Goal: Task Accomplishment & Management: Manage account settings

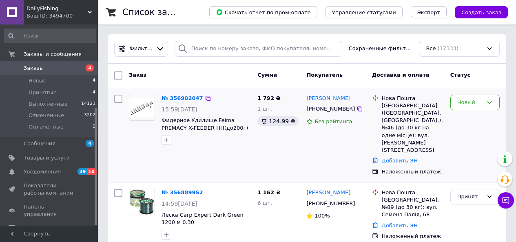
scroll to position [143, 0]
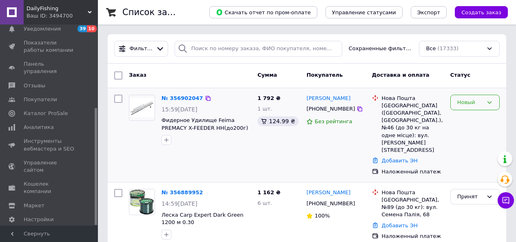
click at [496, 102] on div "Новый" at bounding box center [475, 103] width 49 height 16
click at [477, 116] on li "Принят" at bounding box center [475, 119] width 49 height 15
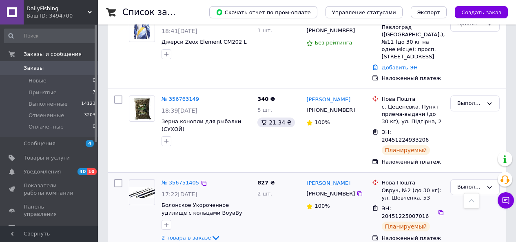
scroll to position [1429, 0]
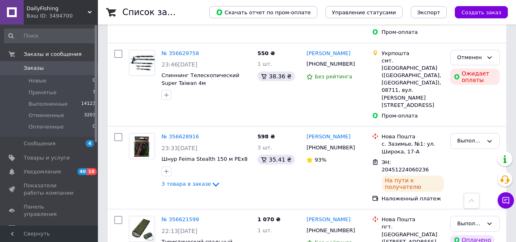
scroll to position [1524, 0]
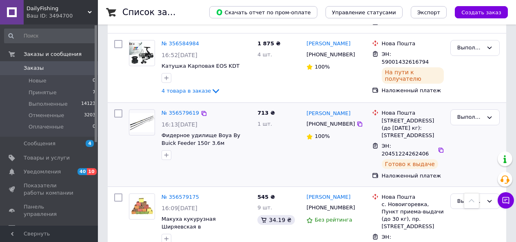
scroll to position [449, 0]
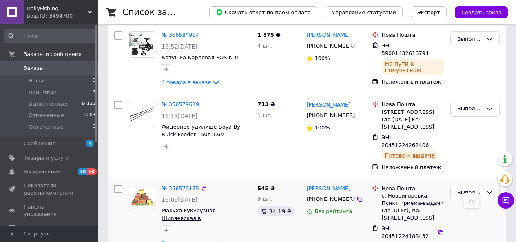
click at [194, 207] on span "Макуха кукурузная Ширяевская в кубиках (10шт)" at bounding box center [200, 217] width 76 height 21
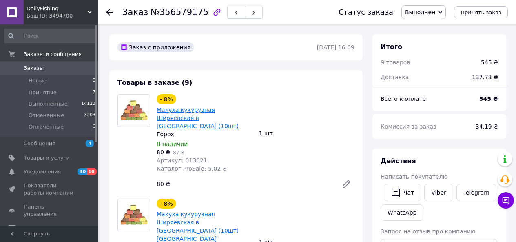
click at [206, 109] on link "Макуха кукурузная Ширяевская в [GEOGRAPHIC_DATA] (10шт)" at bounding box center [198, 118] width 82 height 23
click at [108, 9] on icon at bounding box center [109, 12] width 7 height 7
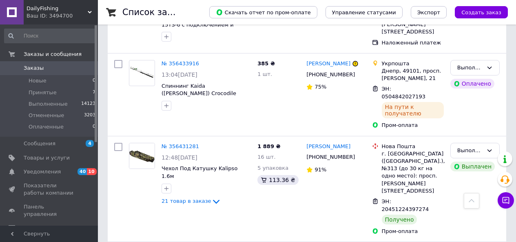
scroll to position [1491, 0]
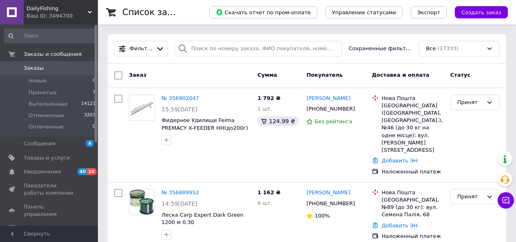
click at [488, 7] on button "Создать заказ" at bounding box center [481, 12] width 53 height 12
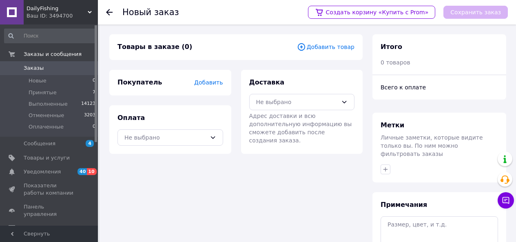
click at [328, 47] on span "Добавить товар" at bounding box center [326, 46] width 58 height 9
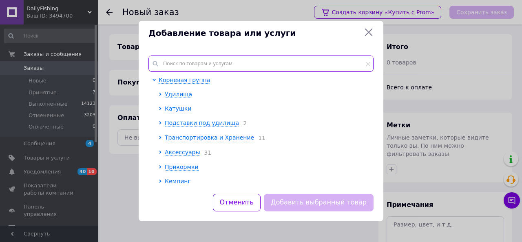
click at [170, 64] on input "text" at bounding box center [261, 64] width 225 height 16
paste input "013021"
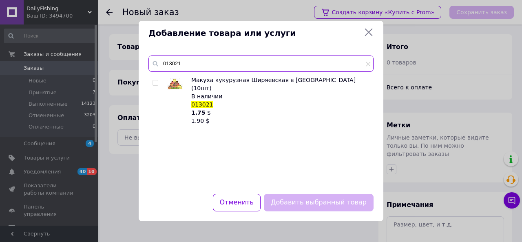
type input "013021"
click at [154, 82] on input "checkbox" at bounding box center [155, 82] width 5 height 5
checkbox input "true"
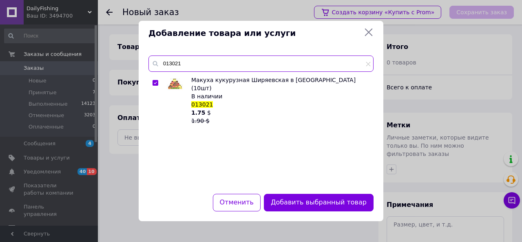
click at [202, 62] on input "013021" at bounding box center [261, 64] width 225 height 16
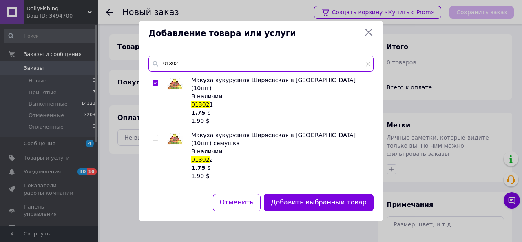
type input "01302"
click at [155, 191] on input "checkbox" at bounding box center [155, 193] width 5 height 5
checkbox input "true"
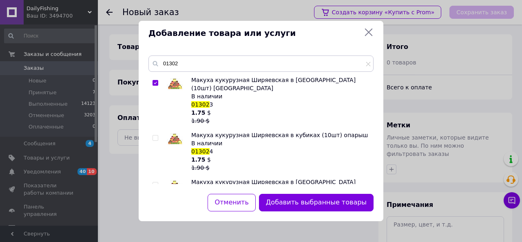
scroll to position [122, 0]
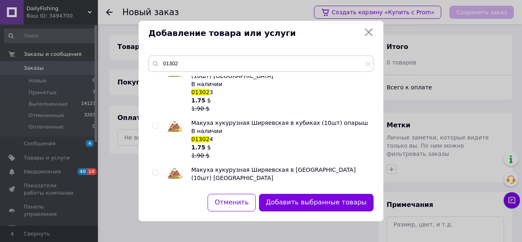
click at [155, 170] on input "checkbox" at bounding box center [155, 172] width 5 height 5
checkbox input "true"
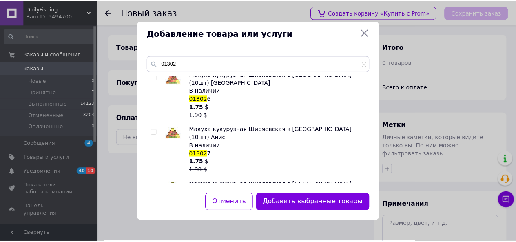
scroll to position [286, 0]
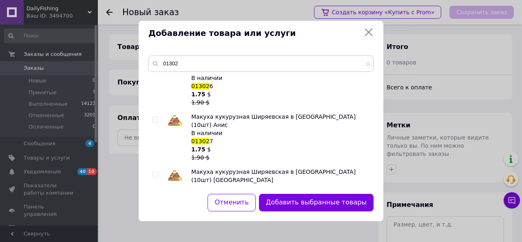
click at [157, 227] on input "checkbox" at bounding box center [155, 229] width 5 height 5
checkbox input "true"
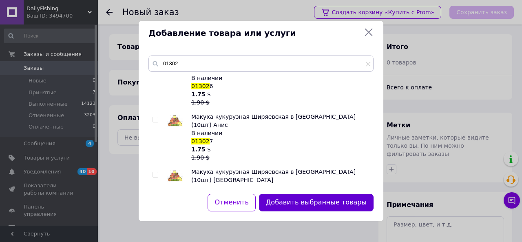
click at [328, 199] on button "Добавить выбранные товары" at bounding box center [316, 203] width 115 height 18
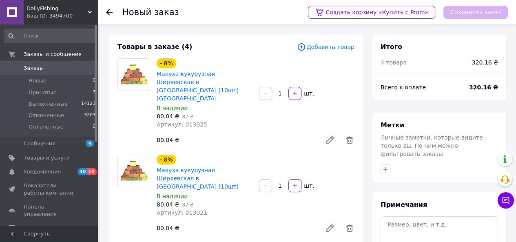
click at [283, 91] on input "1" at bounding box center [280, 94] width 13 height 6
type input "30"
click at [283, 183] on input "1" at bounding box center [280, 186] width 13 height 6
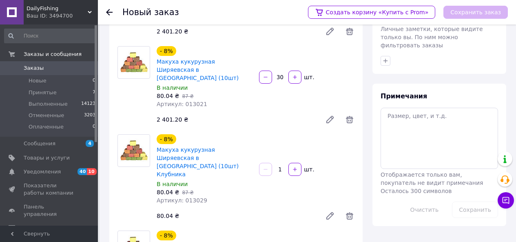
scroll to position [122, 0]
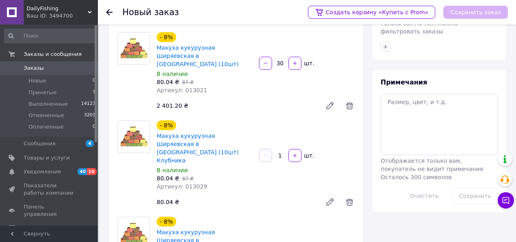
type input "30"
click at [282, 153] on input "1" at bounding box center [280, 156] width 13 height 6
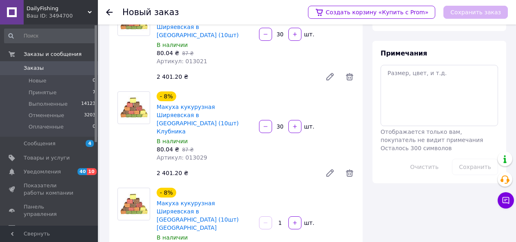
scroll to position [163, 0]
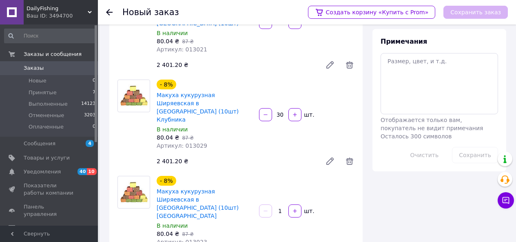
type input "30"
click at [282, 208] on input "1" at bounding box center [280, 211] width 13 height 6
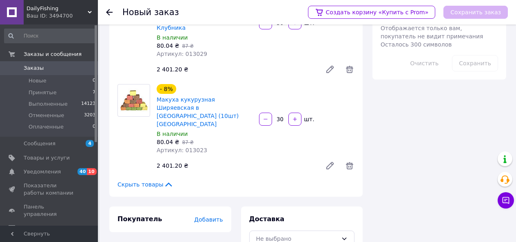
scroll to position [256, 0]
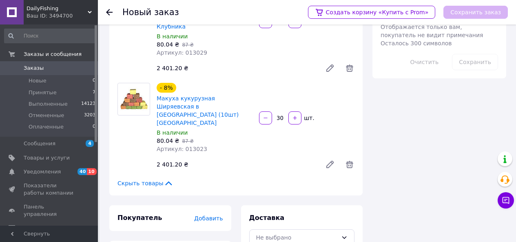
type input "30"
click at [215, 215] on span "Добавить" at bounding box center [208, 218] width 29 height 7
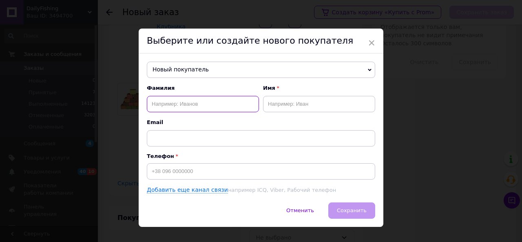
click at [178, 103] on input "text" at bounding box center [203, 104] width 112 height 16
click at [154, 104] on input "сорочинский" at bounding box center [203, 104] width 112 height 16
type input "Сорочинский"
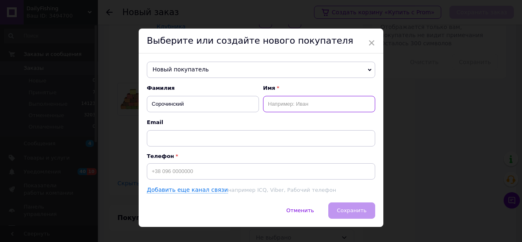
click at [287, 103] on input "text" at bounding box center [319, 104] width 112 height 16
type input "Николай"
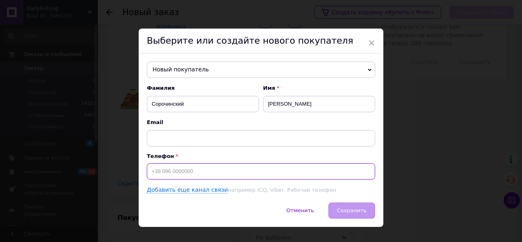
click at [206, 171] on input at bounding box center [261, 171] width 229 height 16
type input "+380674842753"
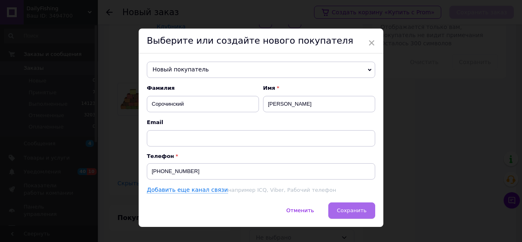
click at [346, 209] on span "Сохранить" at bounding box center [352, 210] width 30 height 6
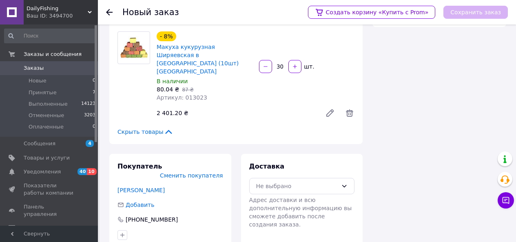
scroll to position [317, 0]
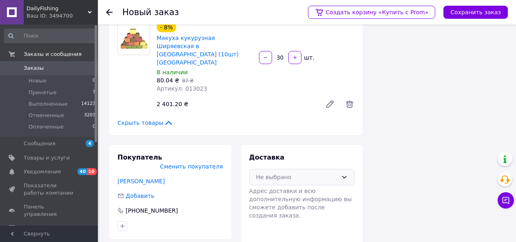
click at [300, 173] on div "Не выбрано" at bounding box center [297, 177] width 82 height 9
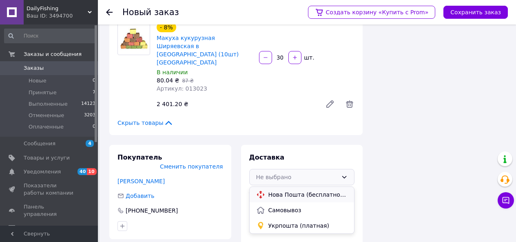
click at [289, 191] on span "Нова Пошта (бесплатно от 2500 ₴)" at bounding box center [309, 195] width 80 height 8
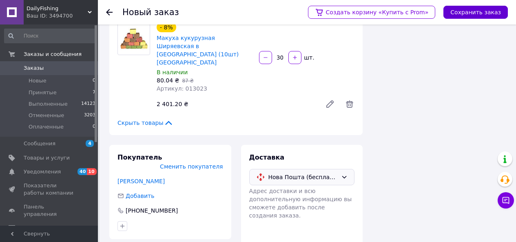
click at [469, 9] on button "Сохранить заказ" at bounding box center [476, 12] width 64 height 13
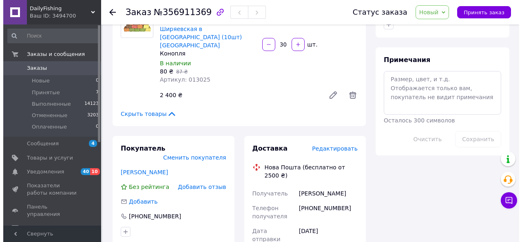
scroll to position [398, 0]
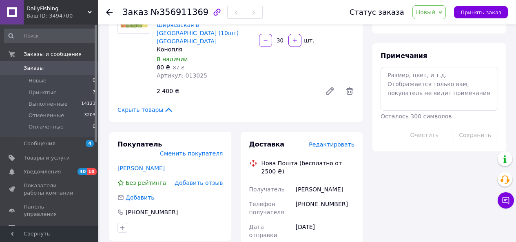
click at [340, 141] on span "Редактировать" at bounding box center [332, 144] width 46 height 7
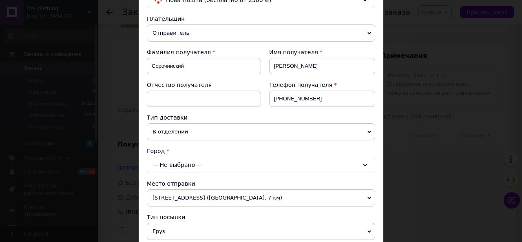
scroll to position [82, 0]
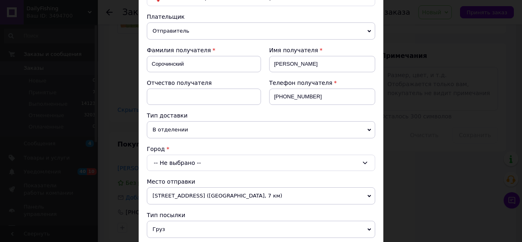
click at [221, 163] on div "-- Не выбрано --" at bounding box center [261, 163] width 229 height 16
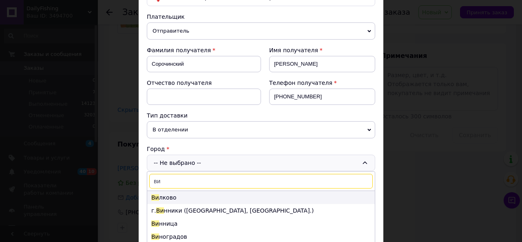
type input "ви"
click at [162, 199] on li "Ви лково" at bounding box center [261, 197] width 228 height 13
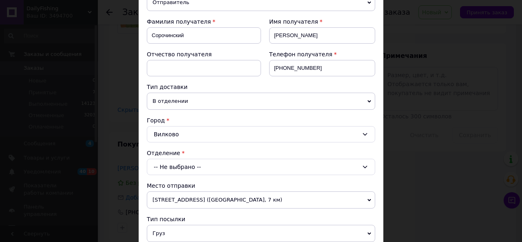
scroll to position [122, 0]
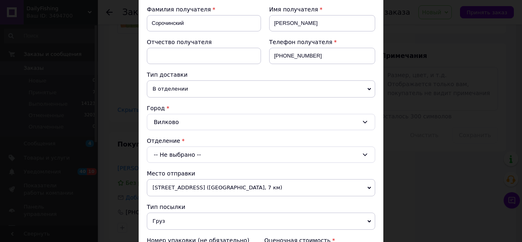
click at [243, 155] on div "-- Не выбрано --" at bounding box center [261, 155] width 229 height 16
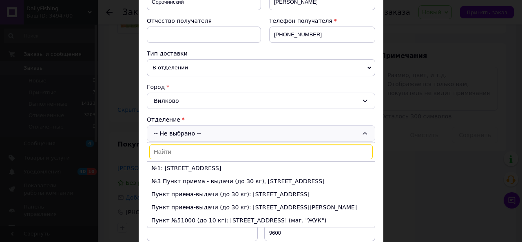
scroll to position [163, 0]
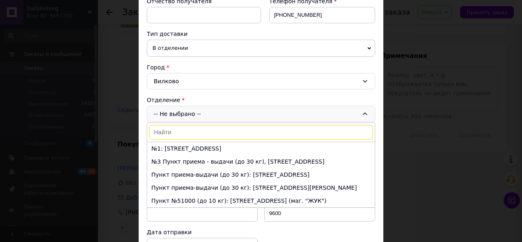
click at [205, 149] on li "№1: ул. Рождественская, 9" at bounding box center [261, 148] width 228 height 13
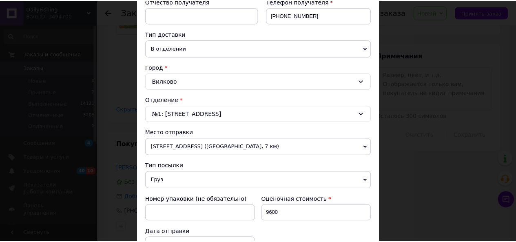
scroll to position [367, 0]
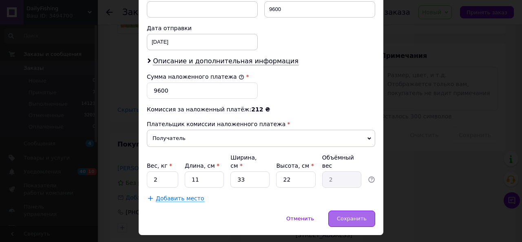
click at [357, 215] on span "Сохранить" at bounding box center [352, 218] width 30 height 6
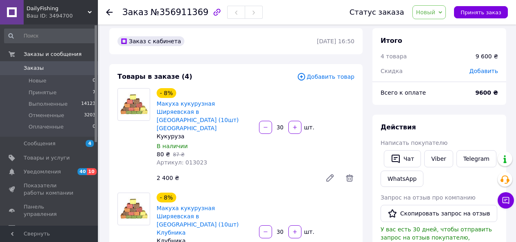
scroll to position [0, 0]
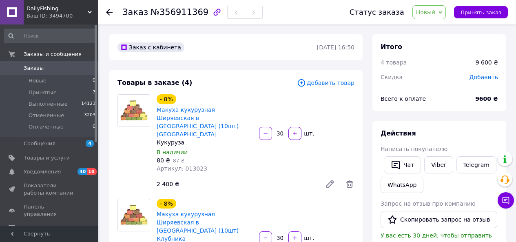
click at [284, 131] on input "30" at bounding box center [280, 134] width 13 height 6
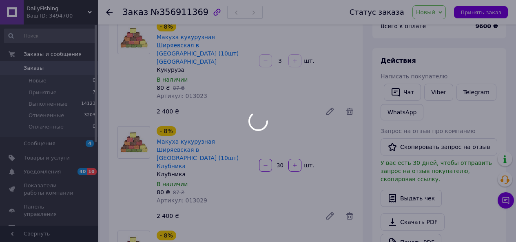
scroll to position [82, 0]
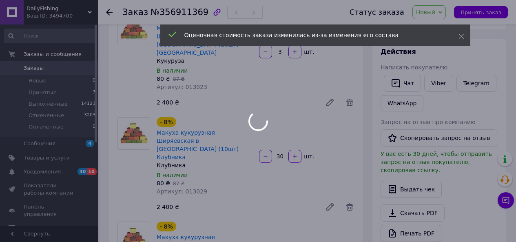
type input "30"
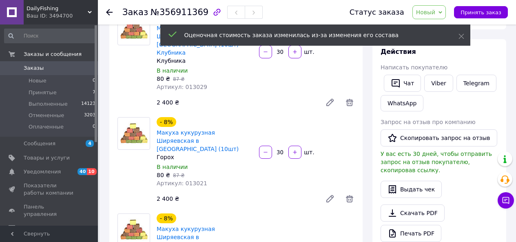
click at [284, 149] on input "30" at bounding box center [280, 152] width 13 height 6
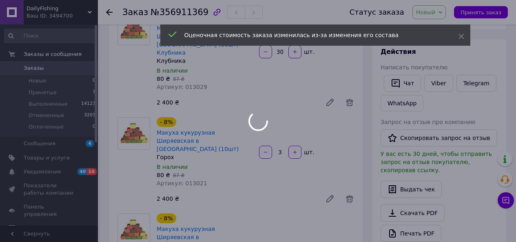
type input "3"
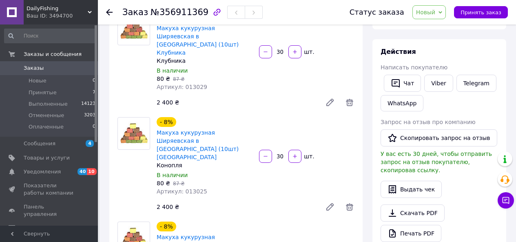
click at [286, 153] on input "30" at bounding box center [280, 156] width 13 height 6
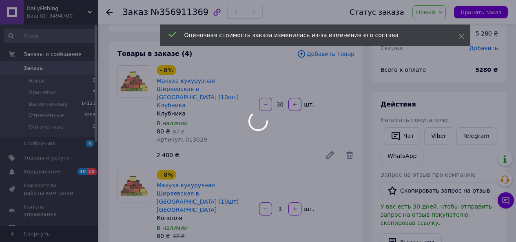
scroll to position [0, 0]
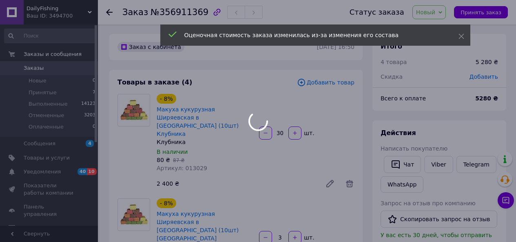
type input "3"
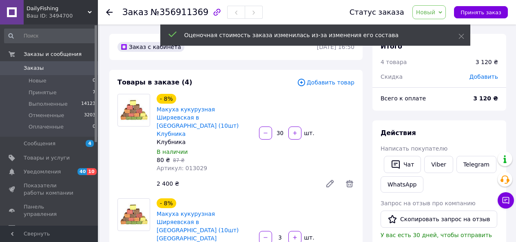
scroll to position [46, 0]
click at [286, 131] on input "30" at bounding box center [280, 134] width 13 height 6
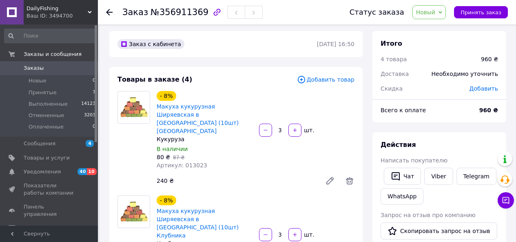
scroll to position [0, 0]
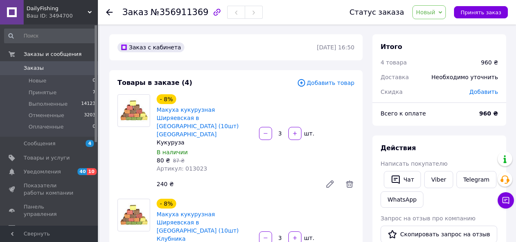
type input "3"
click at [442, 12] on icon at bounding box center [441, 12] width 4 height 2
click at [440, 29] on li "Принят" at bounding box center [434, 28] width 43 height 12
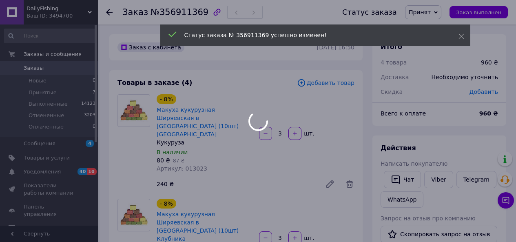
scroll to position [113, 0]
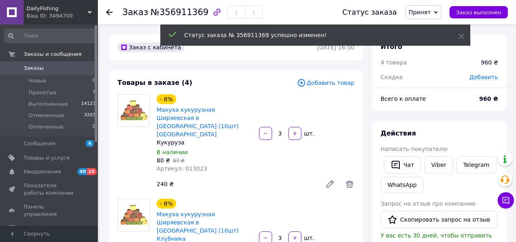
click at [111, 11] on icon at bounding box center [109, 12] width 7 height 7
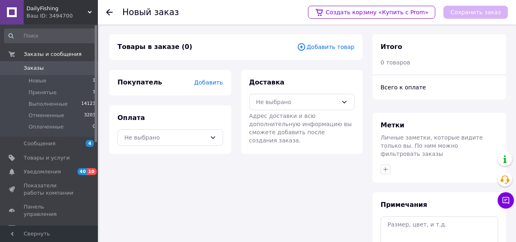
click at [111, 11] on icon at bounding box center [109, 12] width 7 height 7
